Goal: Check status: Check status

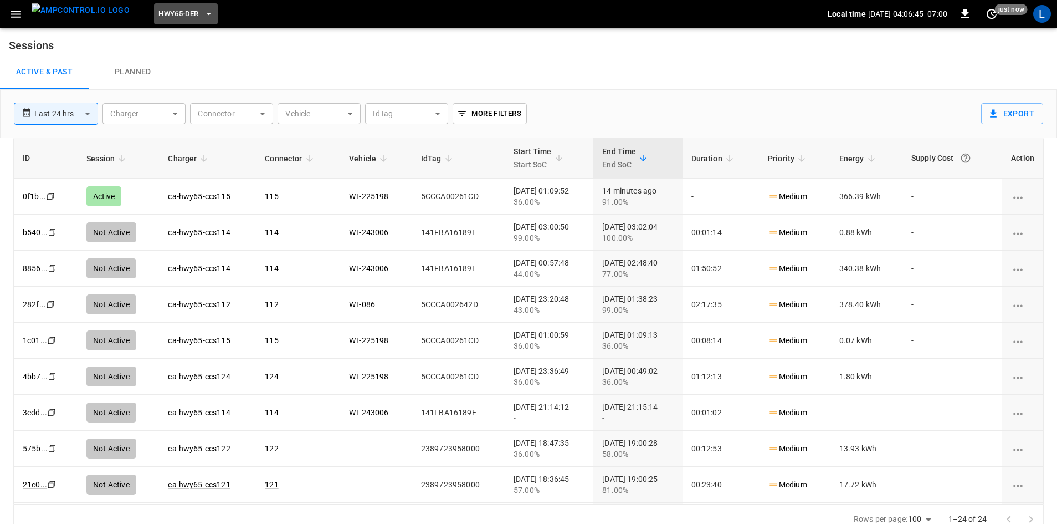
click at [175, 14] on span "HWY65-DER" at bounding box center [178, 14] width 40 height 13
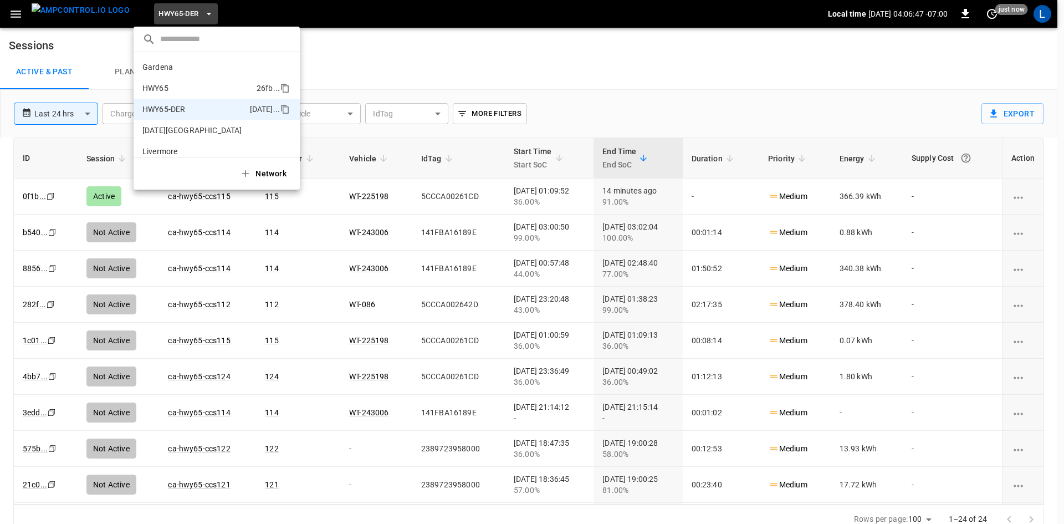
click at [197, 91] on li "HWY65 26fb ..." at bounding box center [217, 88] width 166 height 21
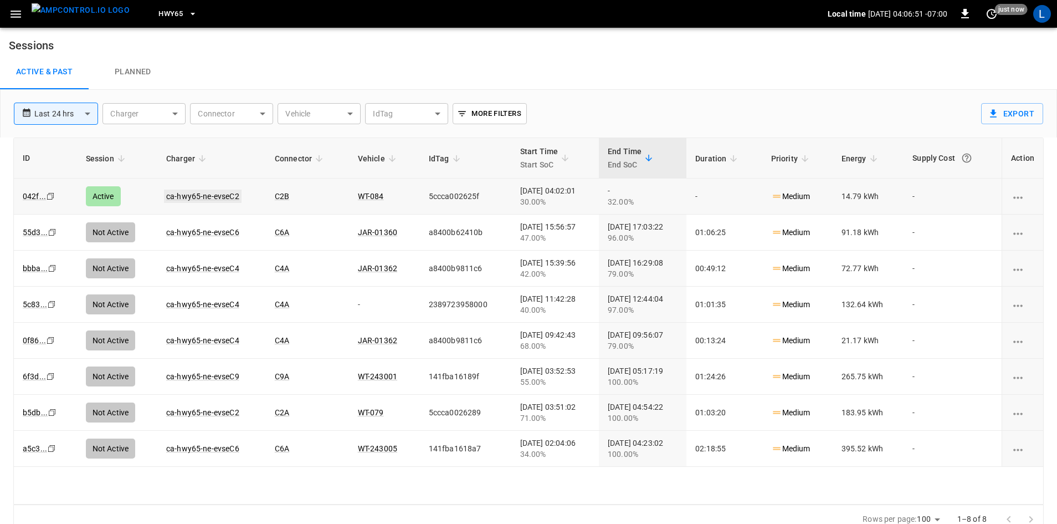
click at [215, 199] on link "ca-hwy65-ne-evseC2" at bounding box center [203, 196] width 78 height 13
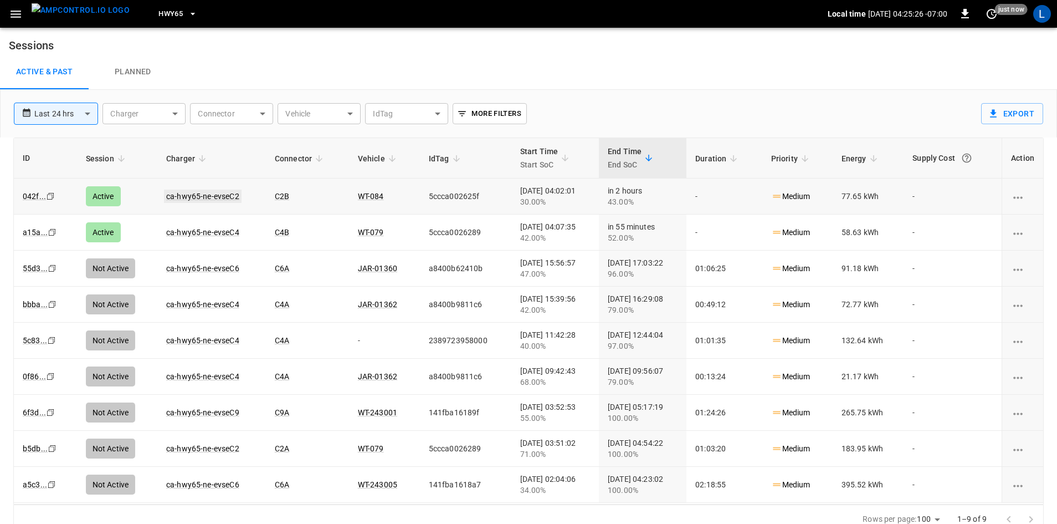
click at [202, 194] on link "ca-hwy65-ne-evseC2" at bounding box center [203, 196] width 78 height 13
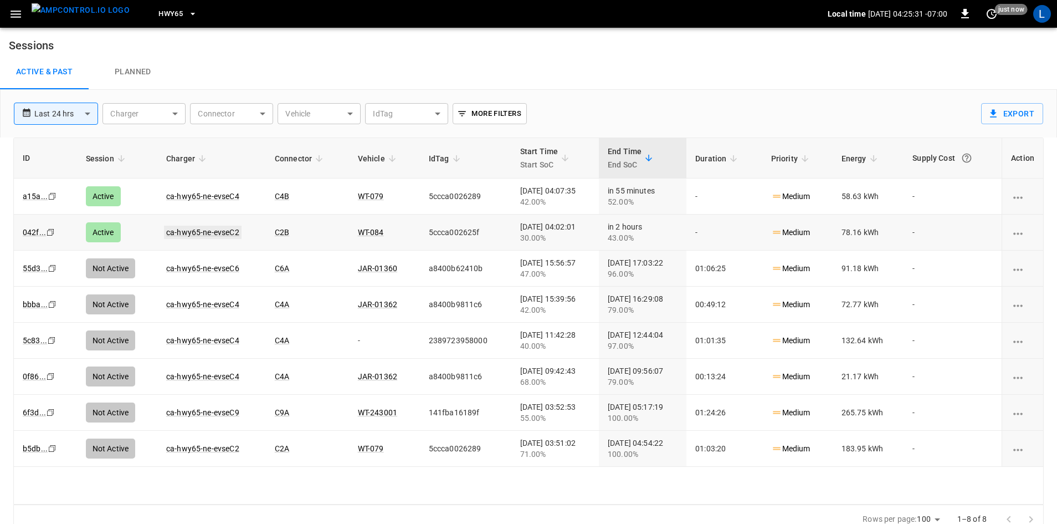
click at [191, 232] on link "ca-hwy65-ne-evseC2" at bounding box center [203, 232] width 78 height 13
